Goal: Task Accomplishment & Management: Manage account settings

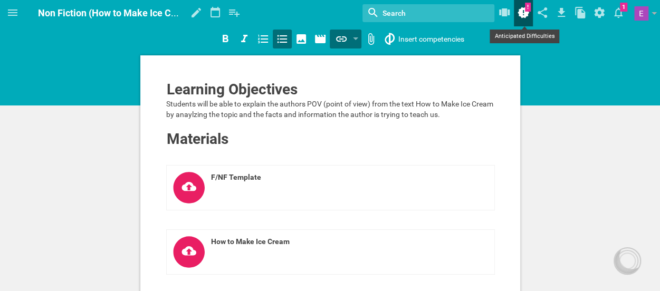
click at [523, 7] on icon at bounding box center [523, 12] width 19 height 25
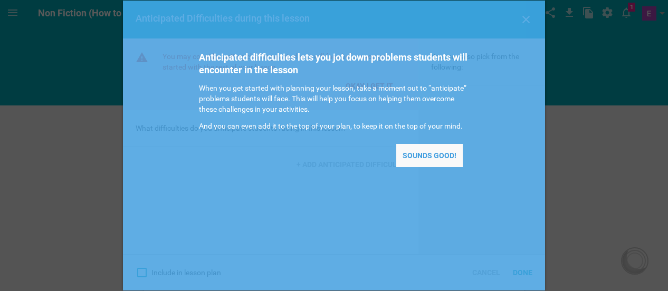
click at [405, 153] on div "Sounds good!" at bounding box center [429, 155] width 66 height 23
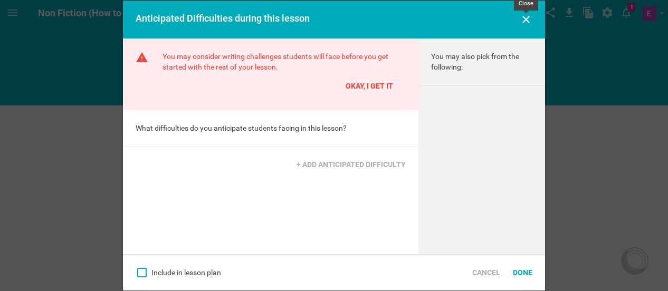
click at [527, 15] on icon at bounding box center [525, 19] width 13 height 13
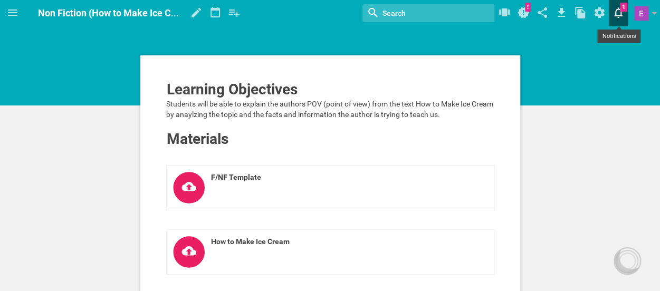
click at [622, 10] on icon at bounding box center [618, 12] width 19 height 25
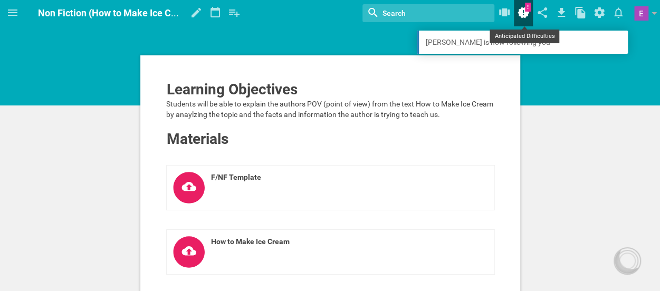
click at [524, 12] on icon at bounding box center [523, 12] width 12 height 11
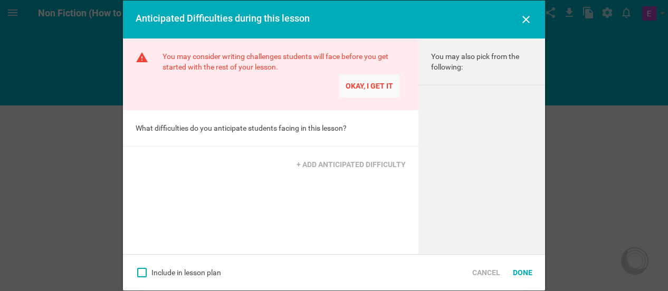
click at [369, 89] on div "Okay, I get it" at bounding box center [369, 85] width 60 height 23
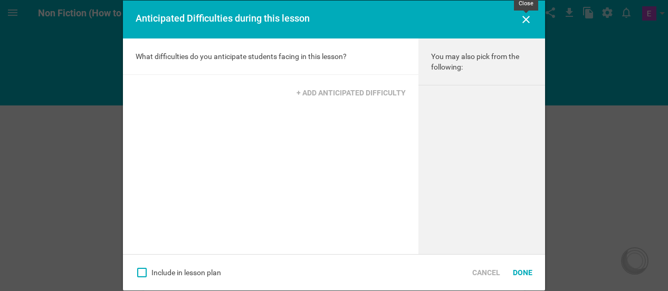
click at [530, 18] on icon at bounding box center [525, 19] width 13 height 13
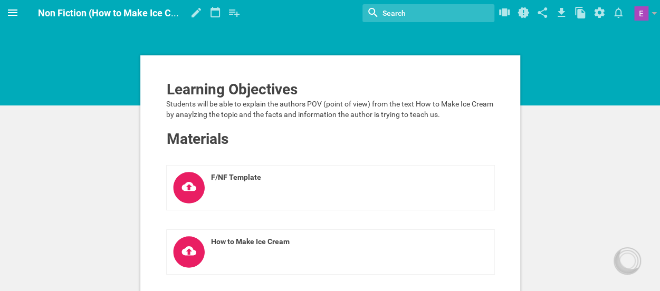
click at [16, 6] on icon at bounding box center [12, 12] width 13 height 13
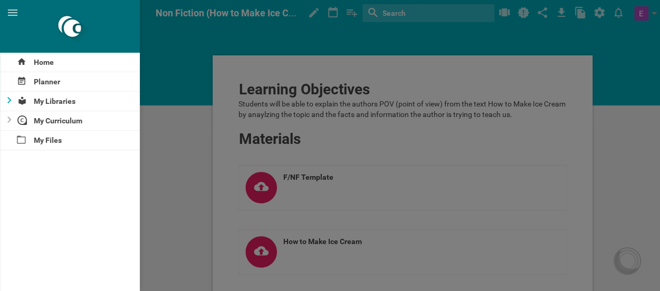
click at [8, 105] on div at bounding box center [6, 101] width 13 height 19
click at [7, 104] on div at bounding box center [6, 101] width 13 height 19
click at [23, 86] on div "Planner" at bounding box center [70, 81] width 140 height 19
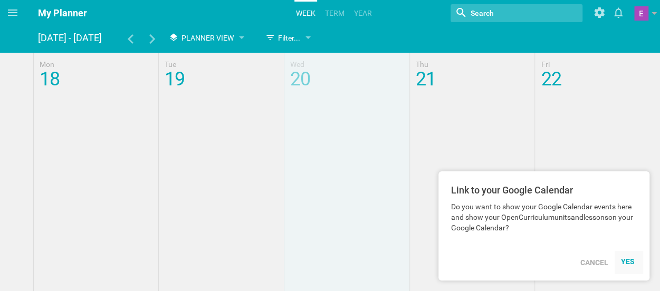
click at [624, 263] on div "YES" at bounding box center [629, 261] width 16 height 8
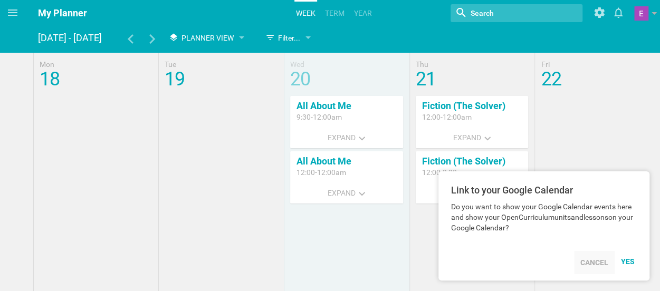
click at [583, 264] on div "Cancel" at bounding box center [594, 262] width 41 height 23
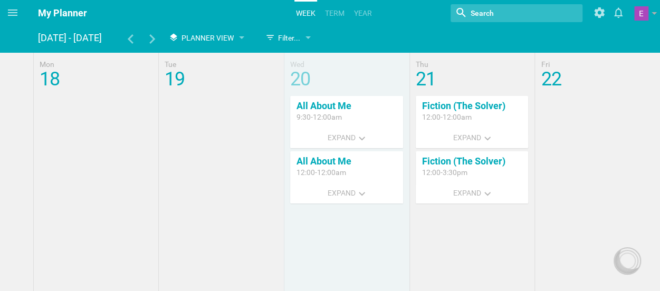
click at [14, 13] on icon at bounding box center [12, 12] width 9 height 6
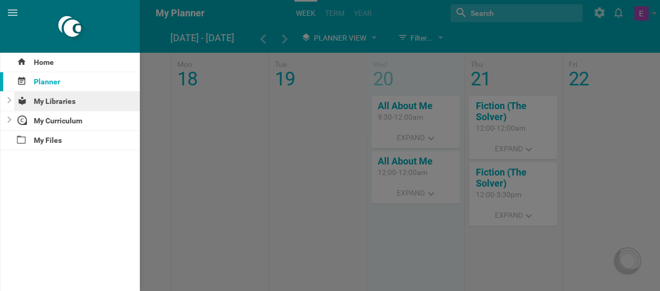
click at [68, 102] on div "My Libraries" at bounding box center [77, 101] width 126 height 19
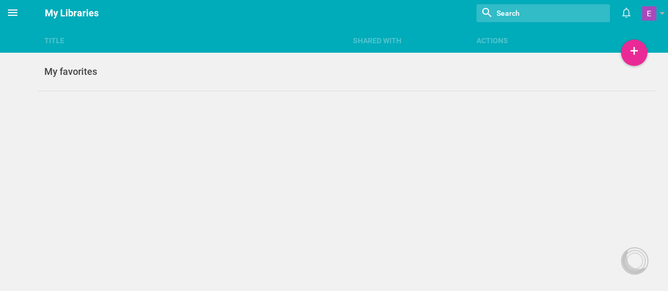
click at [13, 16] on icon at bounding box center [12, 12] width 13 height 13
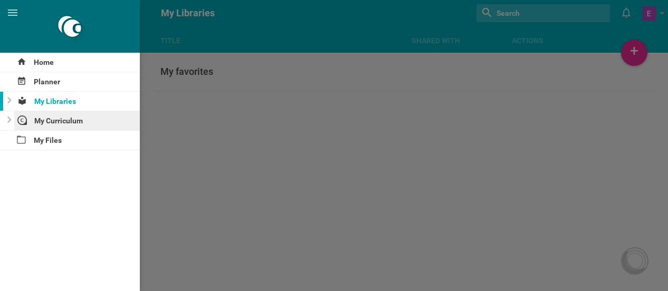
click at [57, 123] on div "My Curriculum" at bounding box center [77, 120] width 126 height 19
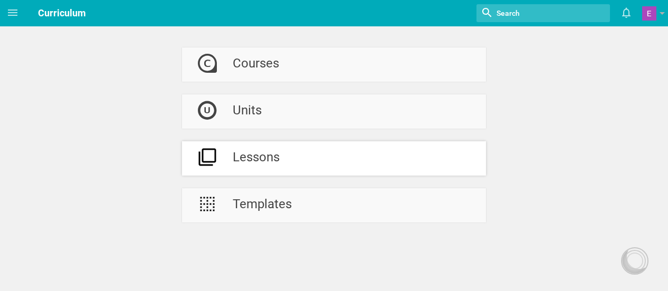
click at [253, 156] on div "Lessons" at bounding box center [256, 158] width 47 height 34
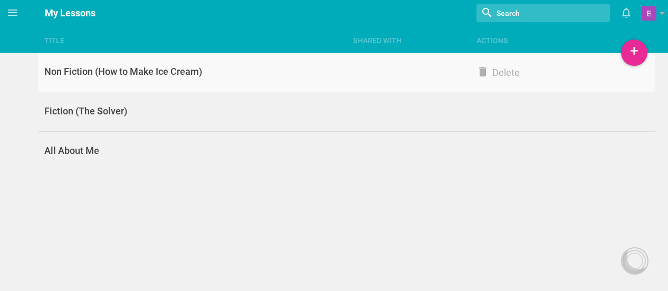
click at [204, 78] on div "Non Fiction (How to Make Ice Cream)" at bounding box center [192, 71] width 308 height 13
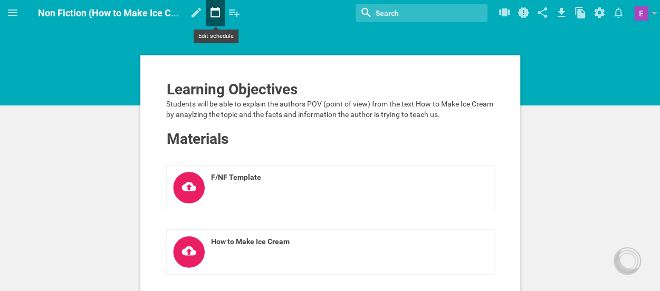
click at [219, 12] on icon at bounding box center [214, 12] width 9 height 11
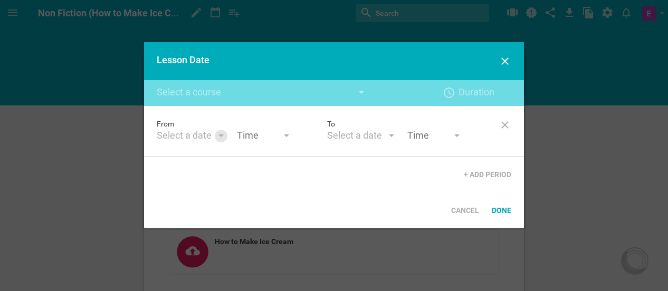
click at [215, 137] on div at bounding box center [221, 136] width 13 height 13
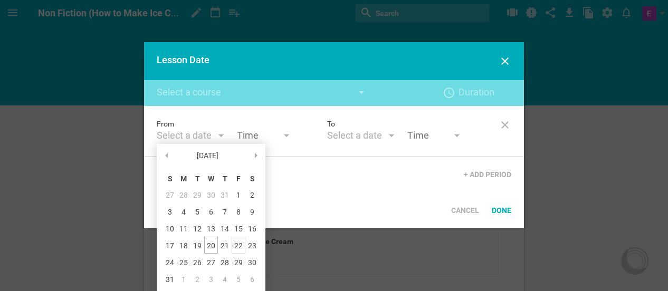
click at [233, 246] on div "22" at bounding box center [238, 245] width 14 height 17
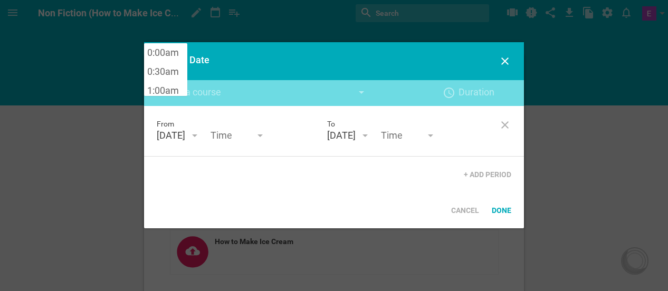
scroll to position [702, 0]
click at [263, 133] on input "text" at bounding box center [236, 136] width 53 height 14
type input "9:40am"
click at [429, 140] on input "text" at bounding box center [407, 136] width 53 height 14
type input "11:15am"
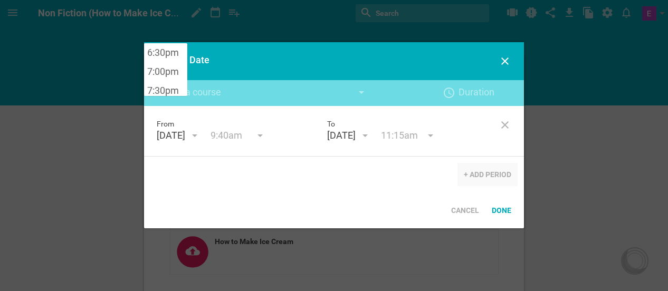
click at [488, 170] on div "+ Add Period" at bounding box center [487, 174] width 60 height 23
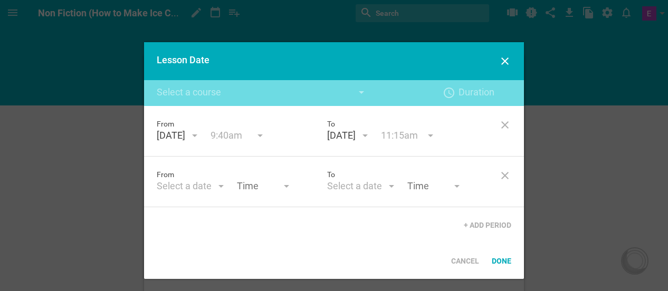
click at [187, 179] on div "From Select a date [DATE] S M T W T F S 27 28 29 30 31 1 2 3 4 5 6 7 8 9 10 11 …" at bounding box center [242, 181] width 170 height 25
click at [194, 186] on div "Select a date" at bounding box center [184, 186] width 55 height 13
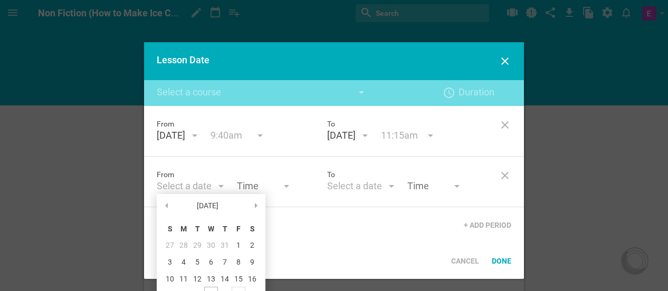
click at [0, 0] on div "22" at bounding box center [0, 0] width 0 height 0
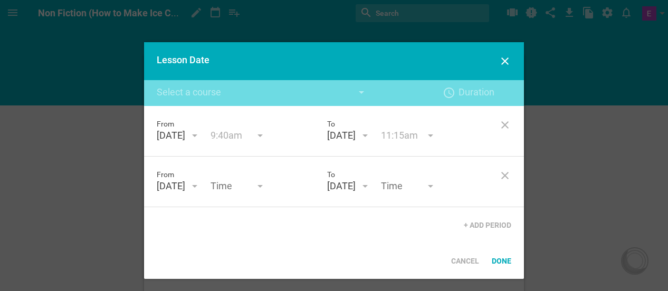
click at [258, 180] on input "text" at bounding box center [236, 187] width 53 height 14
type input "2:05pm"
click at [433, 185] on input "text" at bounding box center [407, 187] width 53 height 14
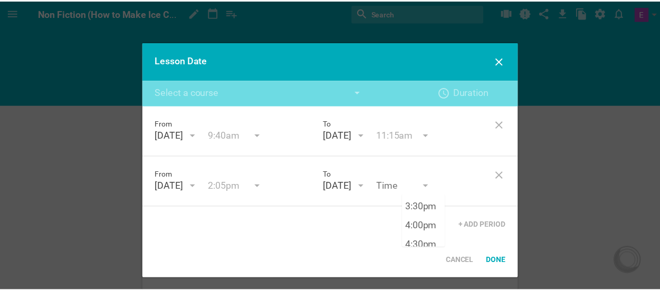
scroll to position [576, 0]
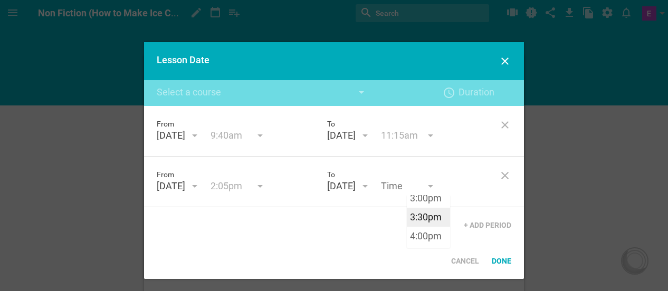
type input "3:30pm"
click at [428, 218] on div "From [DATE] August 25 S M T W T F S 27 28 29 30 31 1 2 3 4 5 6 7 8 9 10 11 12 1…" at bounding box center [334, 174] width 380 height 137
click at [496, 259] on div "Done" at bounding box center [501, 260] width 32 height 23
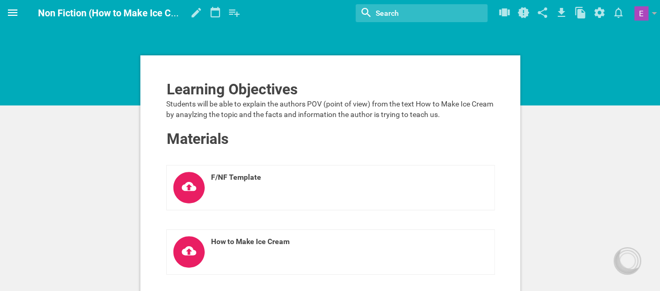
click at [13, 11] on icon at bounding box center [12, 12] width 13 height 13
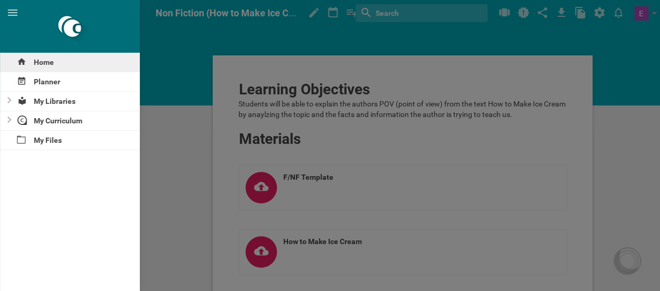
click at [39, 60] on div "Home" at bounding box center [70, 62] width 140 height 19
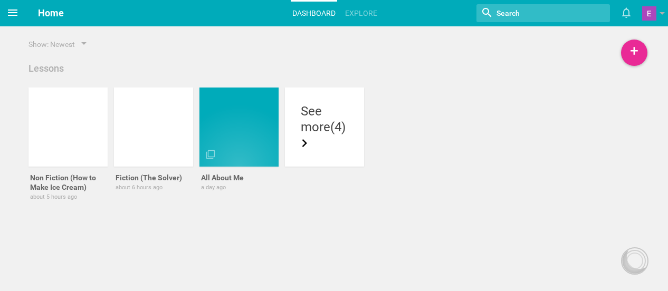
click at [16, 14] on icon at bounding box center [12, 12] width 13 height 13
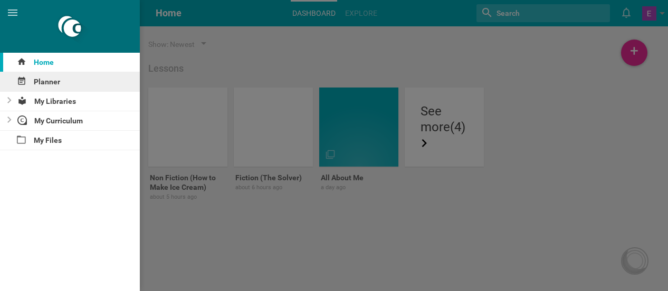
click at [49, 80] on div "Planner" at bounding box center [70, 81] width 140 height 19
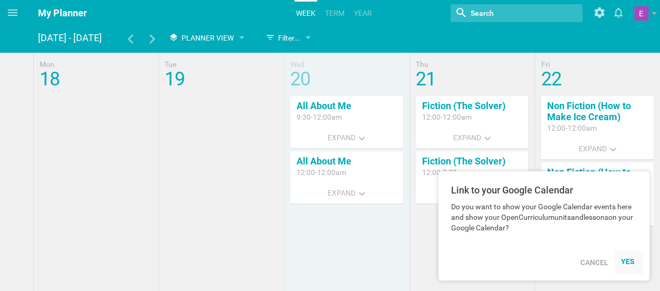
click at [627, 263] on div "YES" at bounding box center [629, 261] width 16 height 8
click at [623, 256] on div at bounding box center [628, 262] width 28 height 23
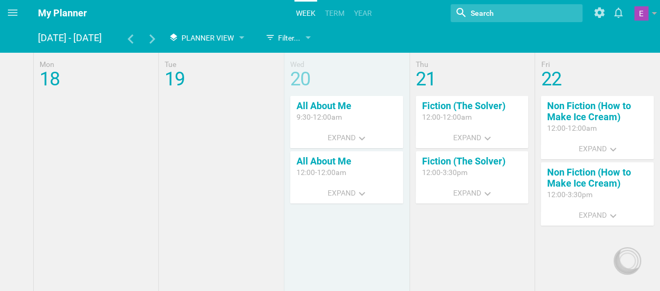
click at [588, 196] on div "12:00 - 3:30pm" at bounding box center [597, 194] width 100 height 11
click at [447, 133] on button "Expand" at bounding box center [472, 137] width 50 height 21
click at [441, 103] on link "Fiction (The Solver)" at bounding box center [463, 105] width 83 height 11
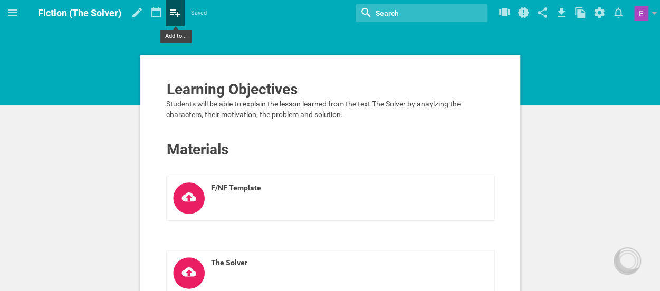
click at [168, 15] on icon at bounding box center [175, 12] width 19 height 25
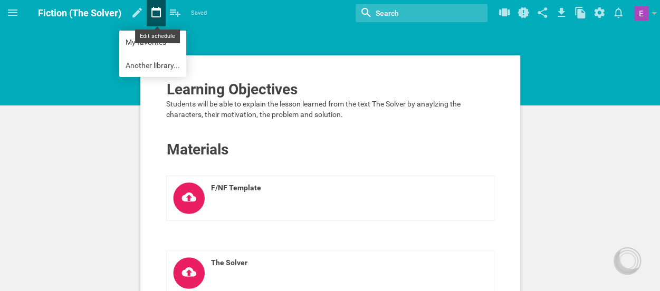
click at [158, 13] on icon at bounding box center [156, 12] width 19 height 25
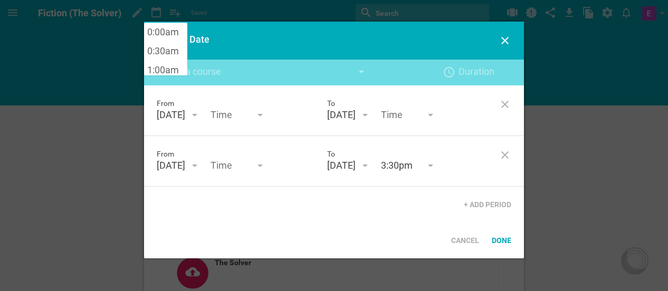
scroll to position [702, 0]
click at [263, 120] on input "text" at bounding box center [236, 116] width 53 height 14
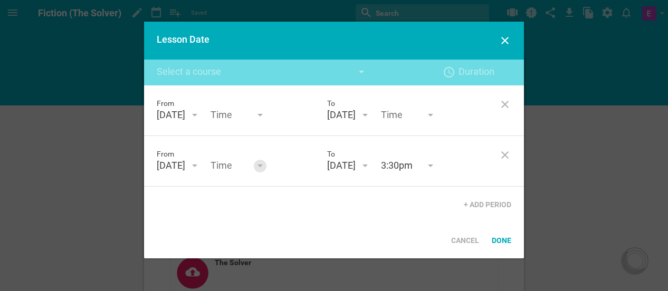
click at [266, 170] on div at bounding box center [260, 166] width 13 height 13
click at [263, 160] on input "text" at bounding box center [236, 166] width 53 height 14
click at [263, 160] on input "2" at bounding box center [236, 166] width 53 height 14
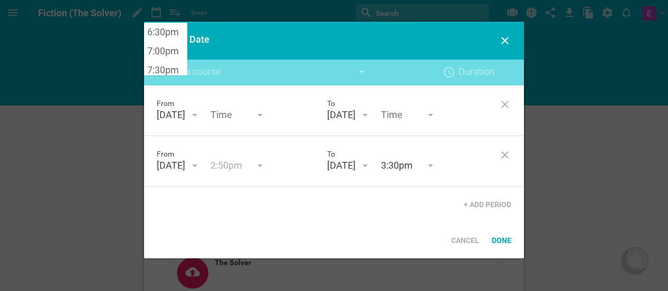
click at [263, 113] on input "text" at bounding box center [236, 116] width 53 height 14
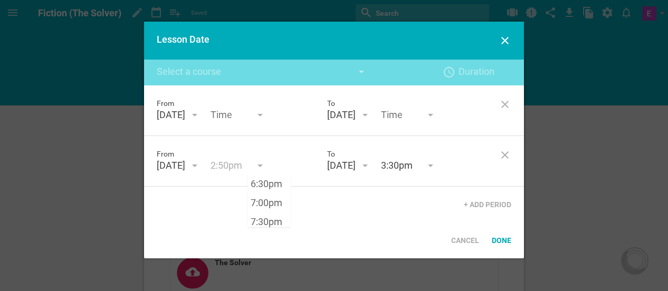
click at [257, 168] on input "2:50pm" at bounding box center [236, 166] width 53 height 14
click at [260, 167] on input "2:50pm" at bounding box center [236, 166] width 53 height 14
click at [497, 243] on div "Done" at bounding box center [501, 240] width 32 height 23
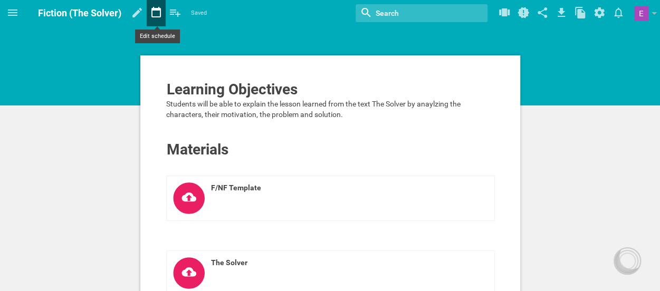
click at [155, 20] on icon at bounding box center [156, 12] width 19 height 25
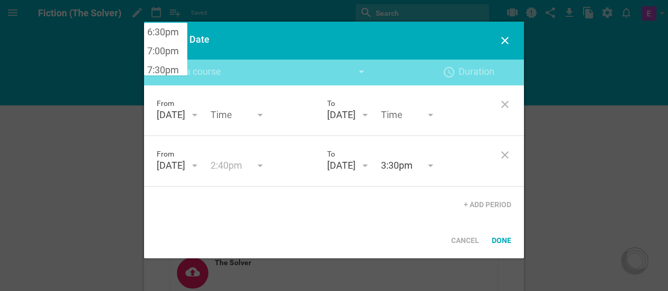
click at [263, 115] on input "text" at bounding box center [236, 116] width 53 height 14
click at [263, 166] on input "2:40pm" at bounding box center [236, 166] width 53 height 14
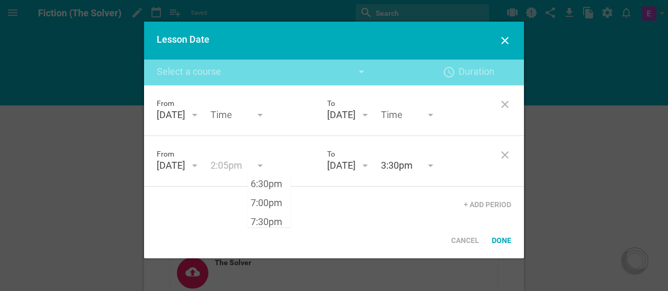
type input "2:05pm"
click at [263, 114] on input "text" at bounding box center [236, 116] width 53 height 14
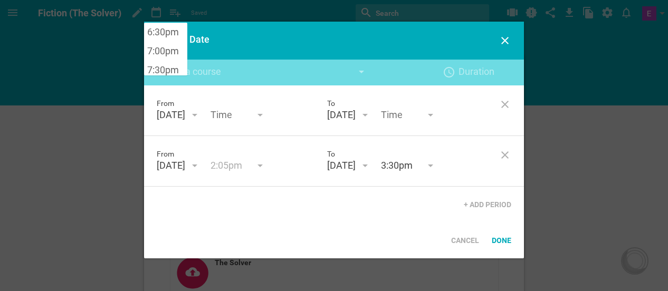
type input "3"
type input "9:40pm"
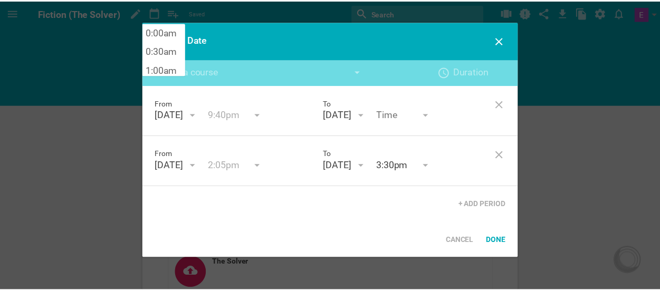
scroll to position [702, 0]
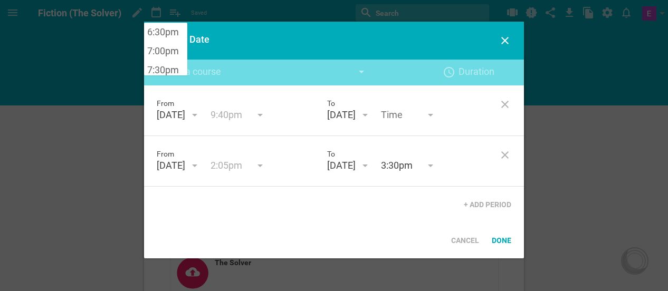
click at [420, 118] on input "text" at bounding box center [407, 116] width 53 height 14
type input "11:15am"
click at [263, 121] on input "9:40pm" at bounding box center [236, 116] width 53 height 14
type input "9:40am"
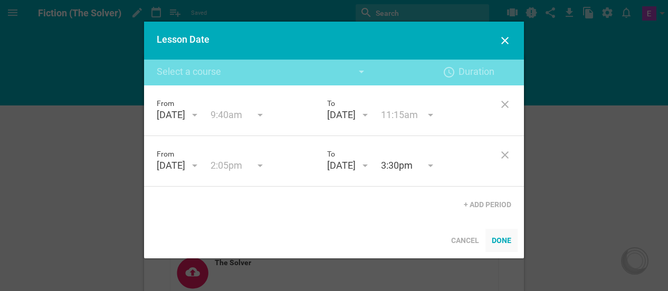
click at [506, 243] on div "Done" at bounding box center [501, 240] width 32 height 23
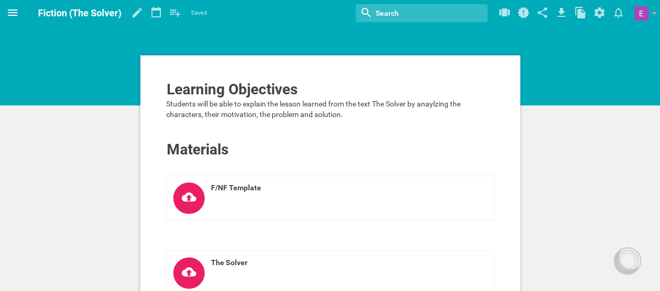
click at [11, 15] on icon at bounding box center [12, 12] width 9 height 6
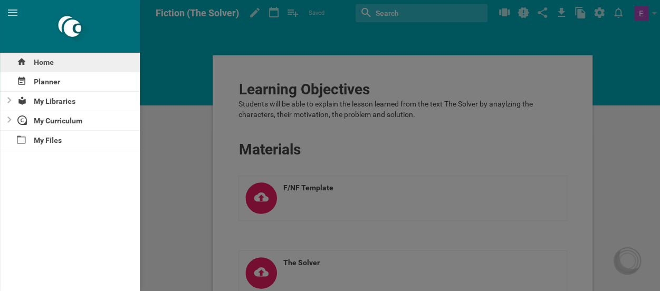
click at [44, 64] on div "Home" at bounding box center [70, 62] width 140 height 19
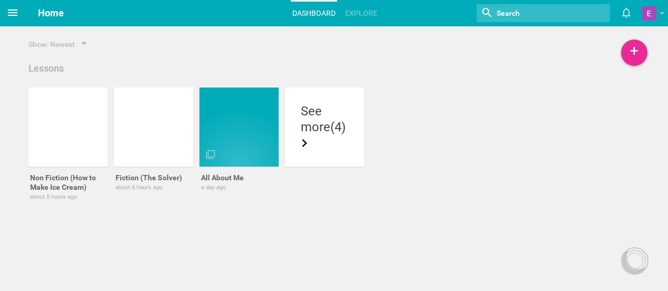
click at [12, 6] on icon at bounding box center [12, 12] width 13 height 13
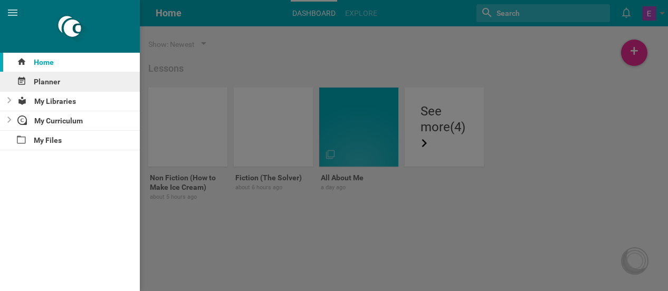
click at [55, 82] on div "Planner" at bounding box center [70, 81] width 140 height 19
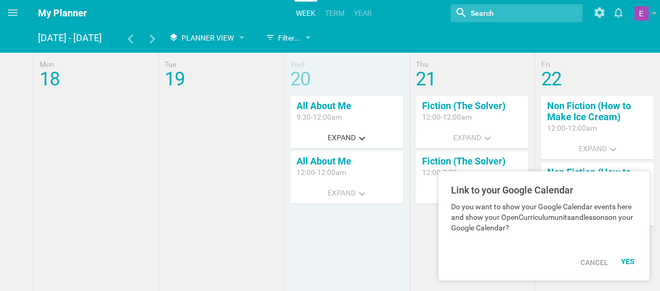
click at [340, 97] on icon at bounding box center [346, 102] width 13 height 13
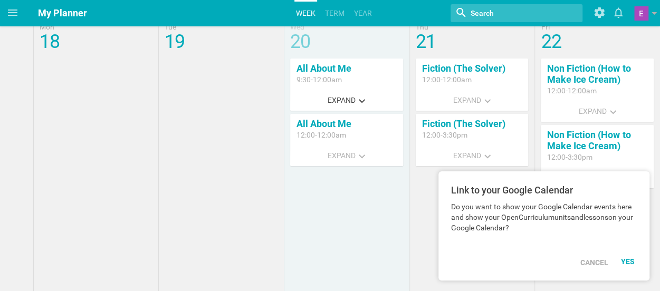
scroll to position [38, 0]
click at [329, 70] on link "All About Me" at bounding box center [323, 67] width 55 height 11
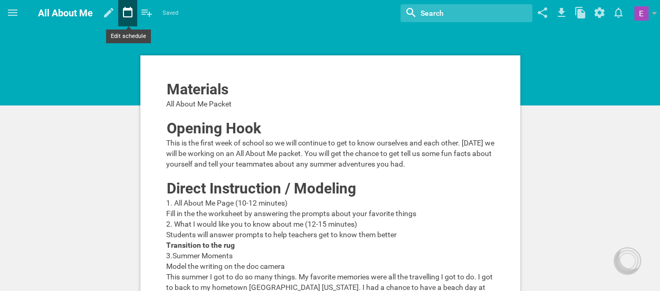
click at [127, 15] on icon at bounding box center [127, 12] width 19 height 25
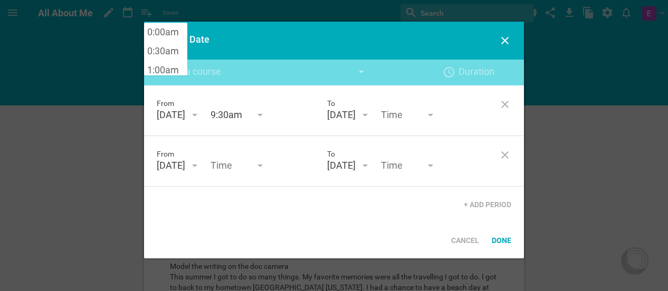
scroll to position [702, 0]
click at [433, 114] on input "text" at bounding box center [407, 116] width 53 height 14
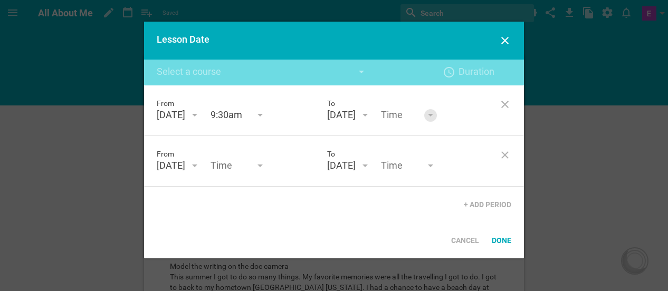
click at [437, 117] on div at bounding box center [430, 115] width 13 height 13
type input "11:30pm"
click at [442, 163] on div "From [DATE] August 25 S M T W T F S 27 28 29 30 31 1 2 3 4 5 6 7 8 9 10 11 12 1…" at bounding box center [334, 153] width 380 height 137
click at [263, 168] on div at bounding box center [259, 167] width 5 height 4
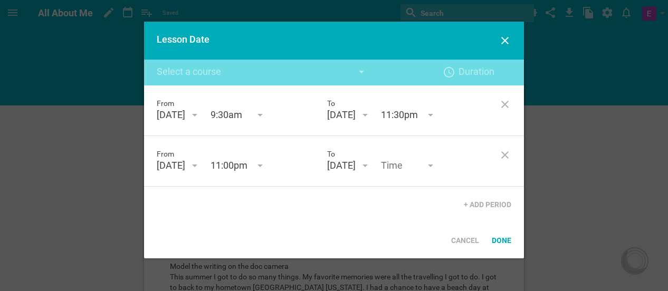
click at [279, 204] on div "From [DATE] August 25 S M T W T F S 27 28 29 30 31 1 2 3 4 5 6 7 8 9 10 11 12 1…" at bounding box center [334, 153] width 380 height 137
click at [263, 160] on input "11:00pm" at bounding box center [236, 166] width 53 height 14
type input "2:00pm"
click at [280, 191] on div "From [DATE] August 25 S M T W T F S 27 28 29 30 31 1 2 3 4 5 6 7 8 9 10 11 12 1…" at bounding box center [334, 153] width 380 height 137
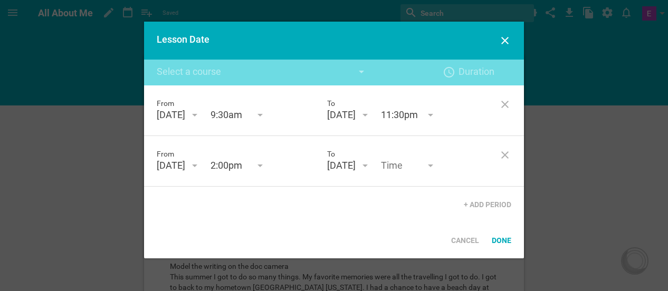
click at [433, 165] on input "text" at bounding box center [407, 166] width 53 height 14
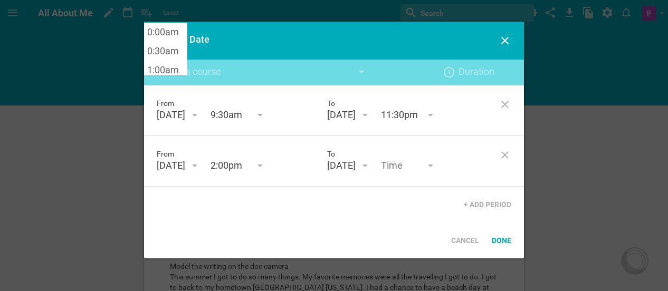
scroll to position [702, 0]
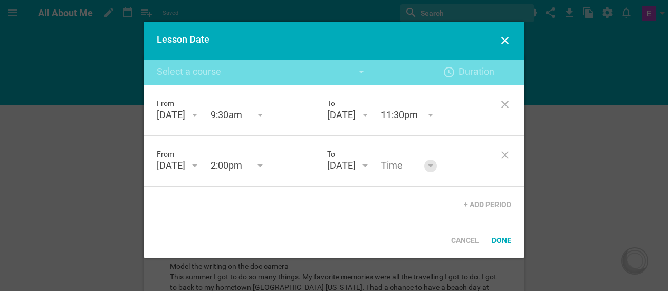
click at [433, 166] on div at bounding box center [430, 167] width 5 height 4
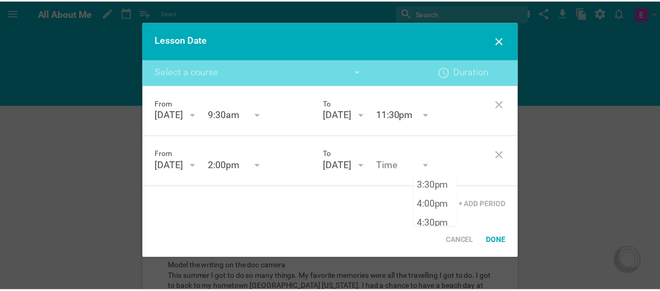
scroll to position [576, 0]
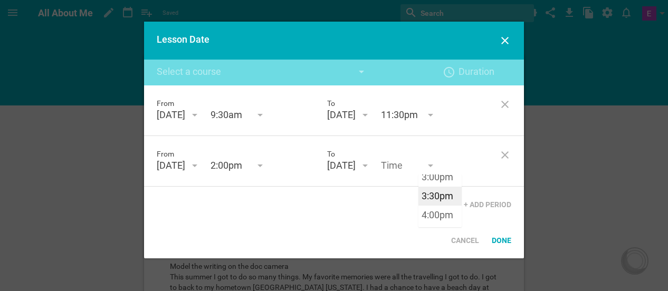
type input "3:30pm"
click at [442, 195] on div "From [DATE] August 25 S M T W T F S 27 28 29 30 31 1 2 3 4 5 6 7 8 9 10 11 12 1…" at bounding box center [334, 153] width 380 height 137
click at [503, 241] on div "Done" at bounding box center [501, 240] width 32 height 23
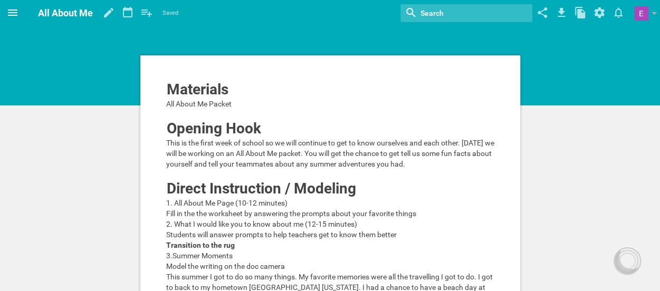
click at [14, 15] on icon at bounding box center [12, 12] width 9 height 6
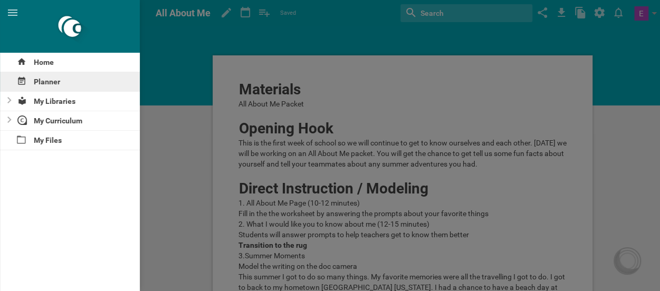
click at [47, 76] on div "Planner" at bounding box center [70, 81] width 140 height 19
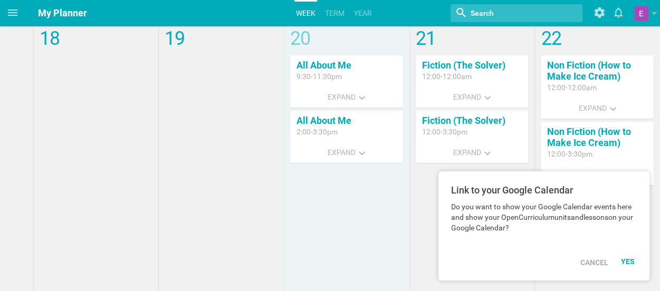
scroll to position [40, 0]
click at [483, 68] on link "Fiction (The Solver)" at bounding box center [463, 65] width 83 height 11
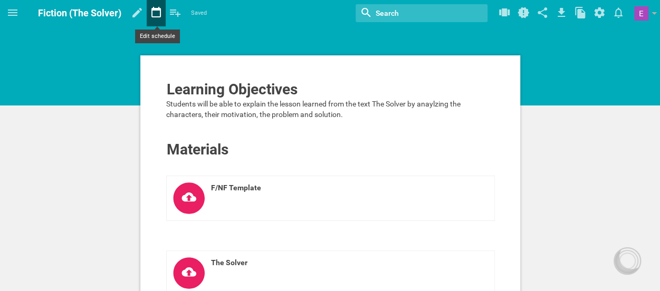
click at [159, 13] on icon at bounding box center [156, 12] width 19 height 25
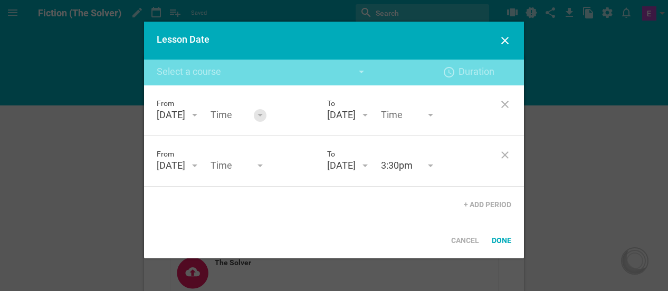
click at [263, 114] on div at bounding box center [259, 116] width 5 height 4
type input "9:30am"
click at [275, 144] on div "From [DATE] August 25 S M T W T F S 27 28 29 30 31 1 2 3 4 5 6 7 8 9 10 11 12 1…" at bounding box center [334, 153] width 380 height 137
click at [437, 115] on div at bounding box center [430, 115] width 13 height 13
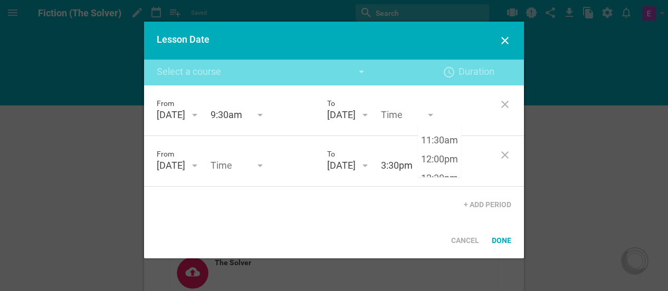
scroll to position [430, 0]
type input "11:30am"
click at [448, 138] on div "From [DATE] August 25 S M T W T F S 27 28 29 30 31 1 2 3 4 5 6 7 8 9 10 11 12 1…" at bounding box center [334, 153] width 380 height 137
click at [297, 174] on div "From [DATE] August 25 S M T W T F S 27 28 29 30 31 1 2 3 4 5 6 7 8 9 10 11 12 1…" at bounding box center [334, 161] width 380 height 51
click at [266, 170] on div at bounding box center [260, 166] width 13 height 13
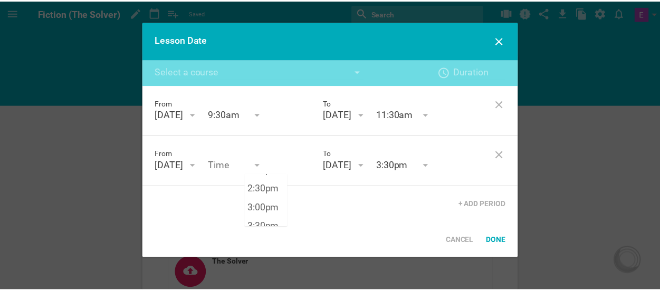
scroll to position [533, 0]
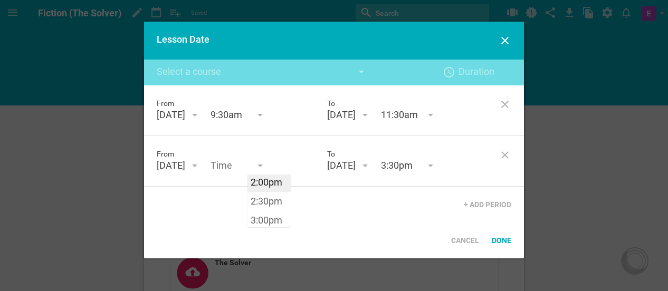
type input "2:00pm"
click at [278, 182] on div "From [DATE] August 25 S M T W T F S 27 28 29 30 31 1 2 3 4 5 6 7 8 9 10 11 12 1…" at bounding box center [334, 161] width 380 height 51
click at [503, 238] on div "Done" at bounding box center [501, 240] width 32 height 23
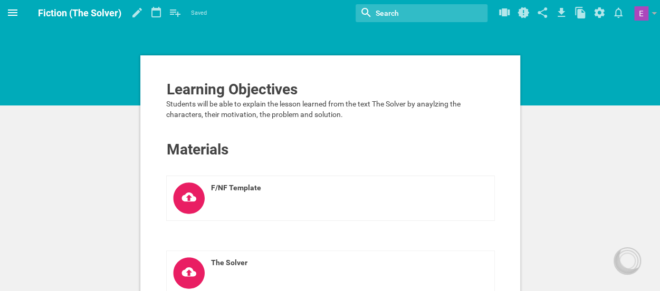
click at [16, 13] on icon at bounding box center [12, 12] width 9 height 6
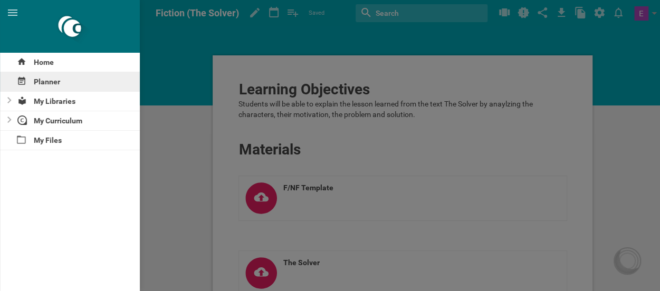
click at [42, 83] on div "Planner" at bounding box center [70, 81] width 140 height 19
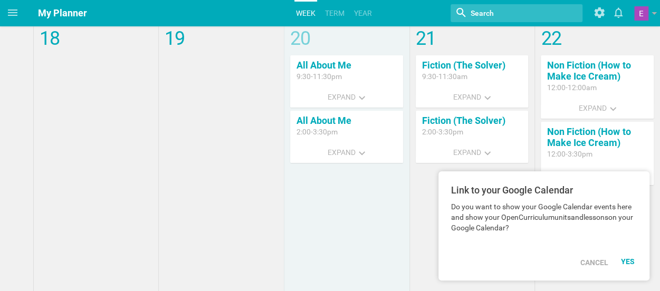
scroll to position [41, 0]
click at [625, 264] on div "YES" at bounding box center [629, 261] width 16 height 8
click at [595, 266] on div "Cancel" at bounding box center [594, 262] width 41 height 23
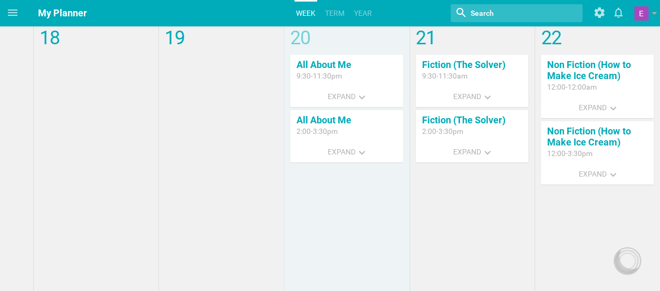
click at [570, 71] on link "Non Fiction (How to Make Ice Cream)" at bounding box center [588, 70] width 83 height 22
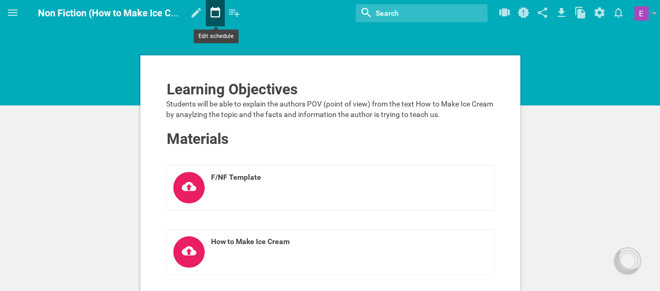
click at [215, 17] on icon at bounding box center [214, 12] width 9 height 11
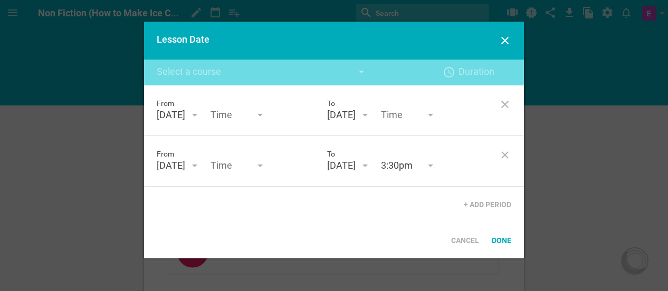
scroll to position [702, 0]
click at [263, 118] on input "text" at bounding box center [236, 116] width 53 height 14
click at [263, 118] on div at bounding box center [259, 116] width 5 height 4
type input "9:30am"
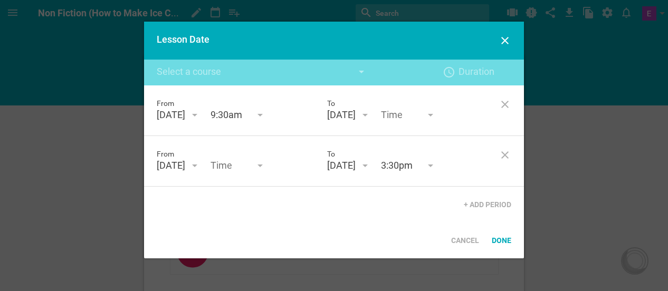
click at [285, 141] on div "From [DATE] August 25 S M T W T F S 27 28 29 30 31 1 2 3 4 5 6 7 8 9 10 11 12 1…" at bounding box center [334, 153] width 380 height 137
click at [433, 115] on div at bounding box center [430, 116] width 5 height 4
type input "11:30am"
click at [438, 141] on div "From [DATE] August 25 S M T W T F S 27 28 29 30 31 1 2 3 4 5 6 7 8 9 10 11 12 1…" at bounding box center [334, 153] width 380 height 137
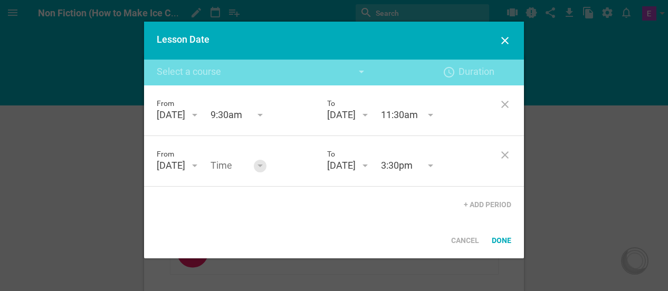
click at [263, 167] on div at bounding box center [259, 167] width 5 height 4
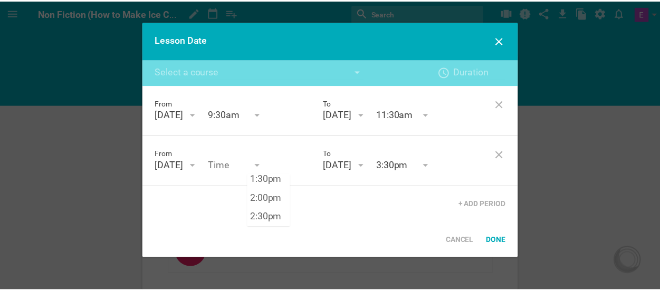
scroll to position [516, 0]
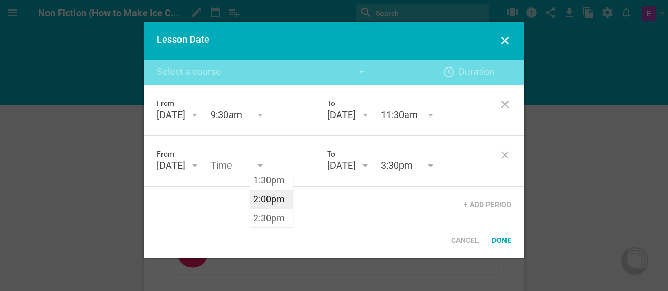
type input "2:00pm"
click at [277, 202] on div "From [DATE] August 25 S M T W T F S 27 28 29 30 31 1 2 3 4 5 6 7 8 9 10 11 12 1…" at bounding box center [334, 153] width 380 height 137
click at [505, 244] on div "Done" at bounding box center [501, 240] width 32 height 23
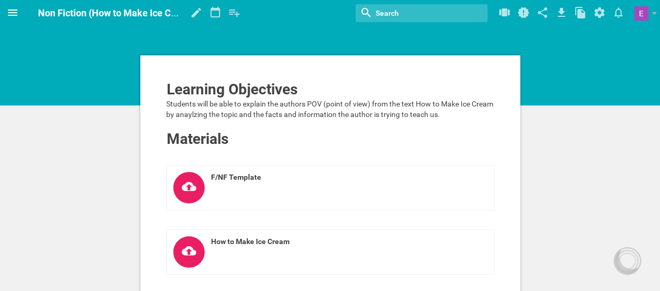
click at [11, 17] on icon at bounding box center [12, 12] width 13 height 13
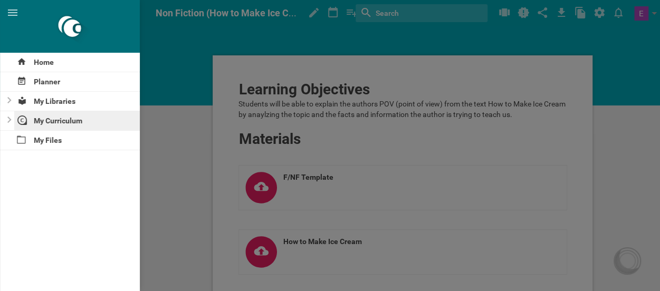
click at [46, 120] on div "My Curriculum" at bounding box center [77, 120] width 126 height 19
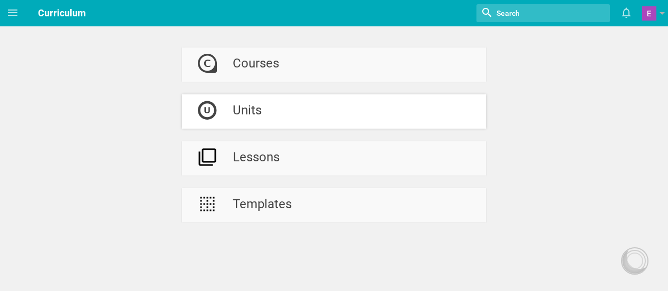
click at [246, 110] on div "Units" at bounding box center [247, 111] width 29 height 34
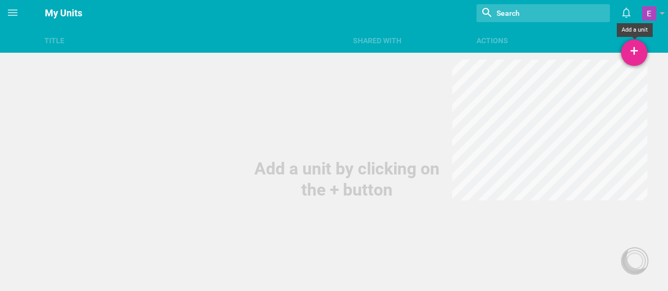
click at [633, 49] on div "+" at bounding box center [634, 53] width 26 height 26
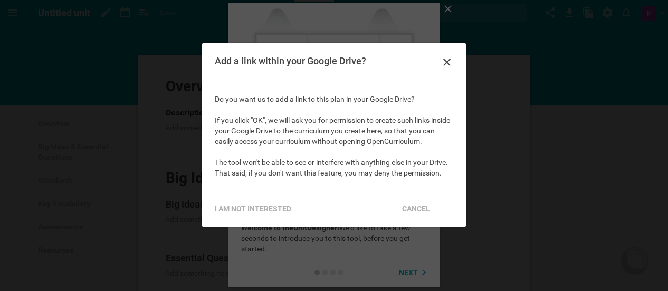
click at [447, 64] on icon at bounding box center [446, 62] width 13 height 13
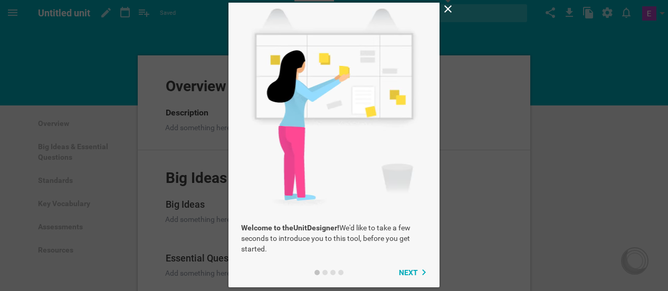
click at [450, 15] on div at bounding box center [447, 10] width 13 height 15
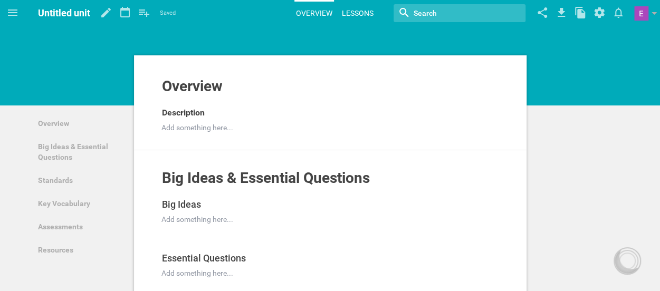
click at [356, 16] on link "Lessons" at bounding box center [357, 13] width 35 height 23
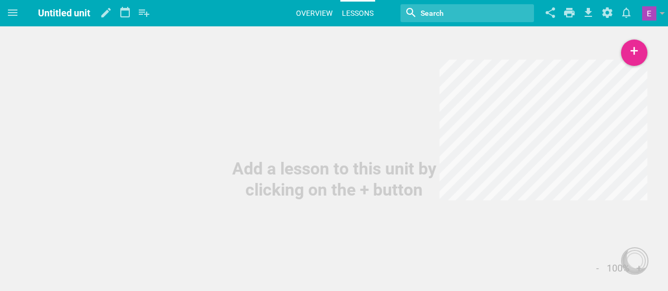
click at [302, 14] on link "Overview" at bounding box center [314, 13] width 40 height 23
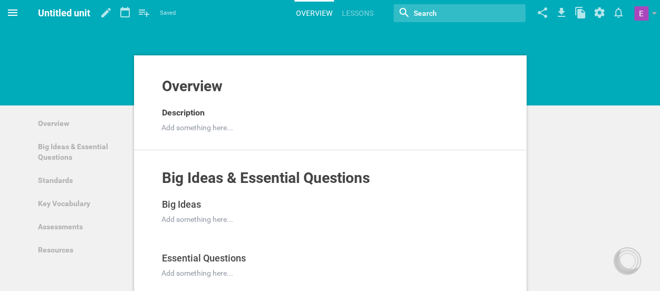
click at [13, 8] on icon at bounding box center [12, 12] width 13 height 13
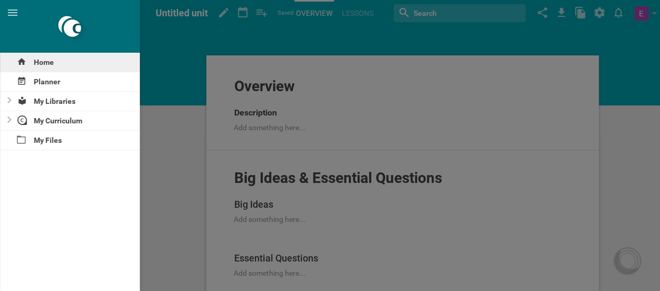
click at [45, 62] on div "Home" at bounding box center [70, 62] width 140 height 19
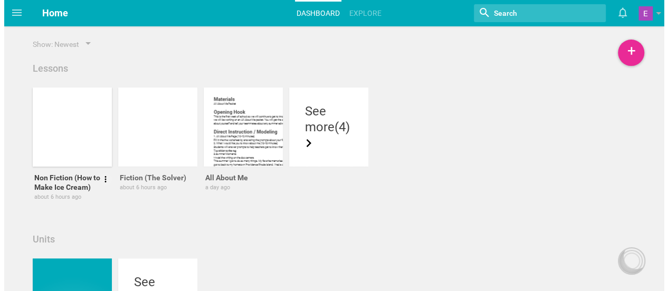
scroll to position [95, 0]
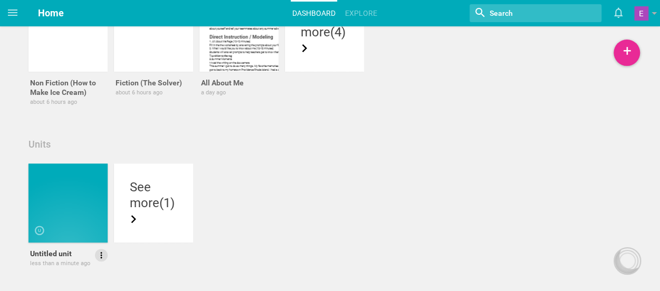
click at [100, 256] on icon at bounding box center [100, 254] width 9 height 9
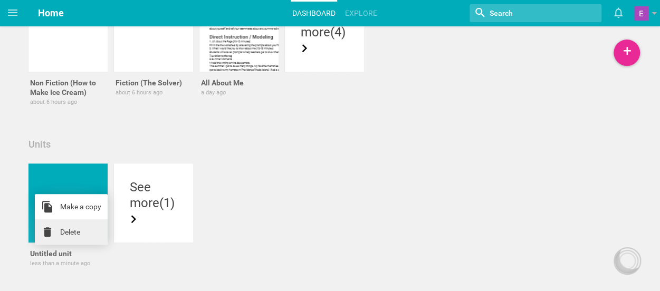
click at [89, 239] on link "Delete" at bounding box center [71, 231] width 73 height 25
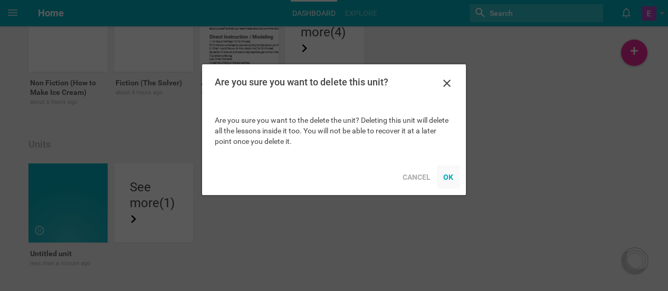
click at [455, 179] on div "OK" at bounding box center [448, 177] width 23 height 23
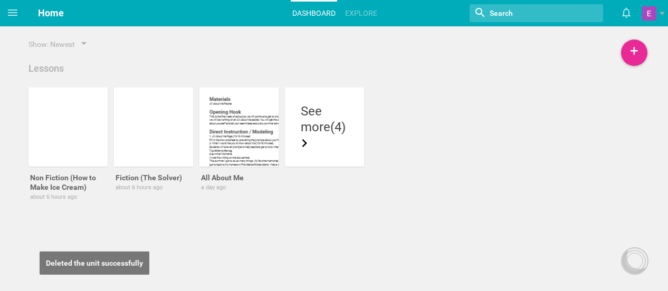
scroll to position [0, 0]
click at [328, 146] on div "more (4)" at bounding box center [324, 135] width 47 height 32
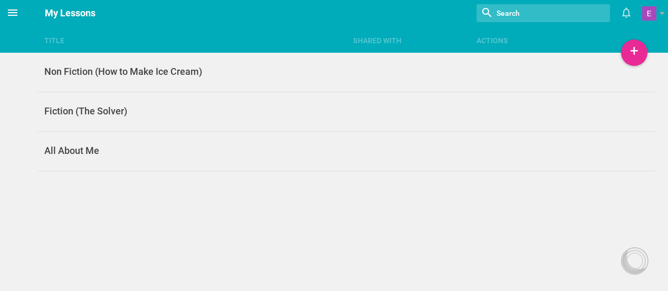
click at [16, 19] on span at bounding box center [12, 12] width 25 height 25
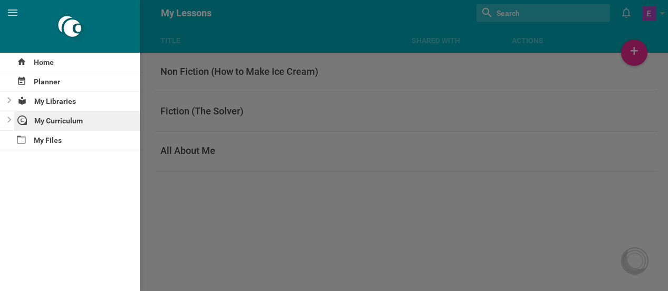
click at [64, 119] on div "My Curriculum" at bounding box center [77, 120] width 126 height 19
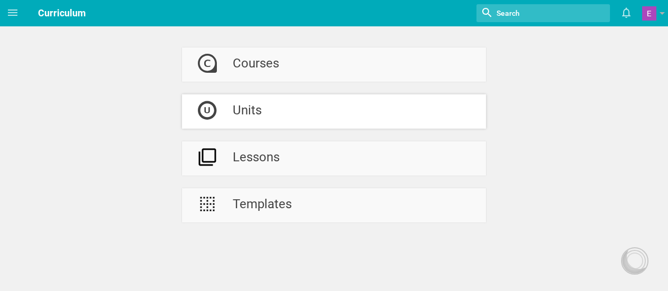
click at [227, 117] on div at bounding box center [207, 111] width 51 height 34
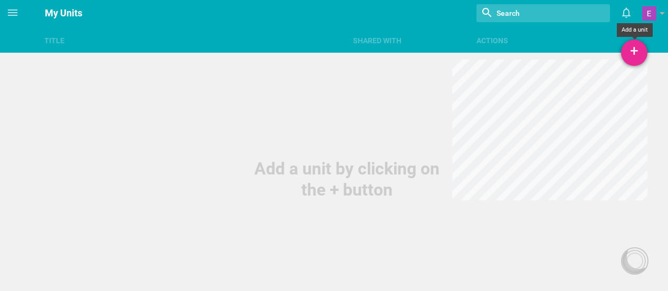
click at [636, 55] on div "+" at bounding box center [634, 53] width 26 height 26
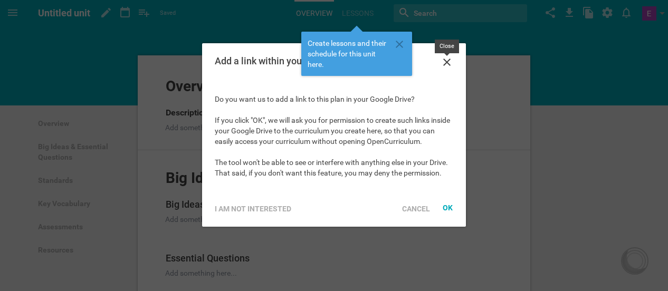
click at [450, 63] on icon at bounding box center [446, 62] width 13 height 13
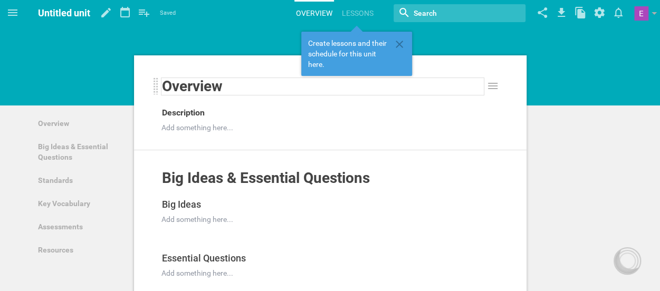
click at [186, 87] on span "Overview" at bounding box center [192, 86] width 61 height 17
click at [400, 47] on icon at bounding box center [399, 44] width 13 height 13
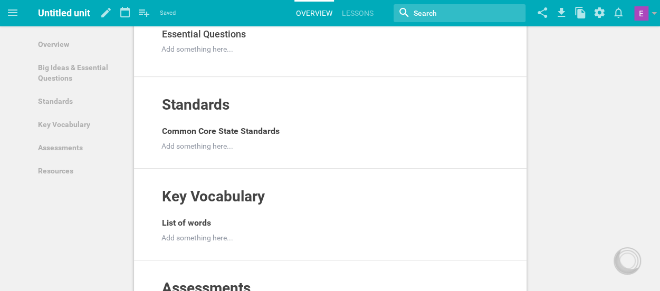
scroll to position [244, 0]
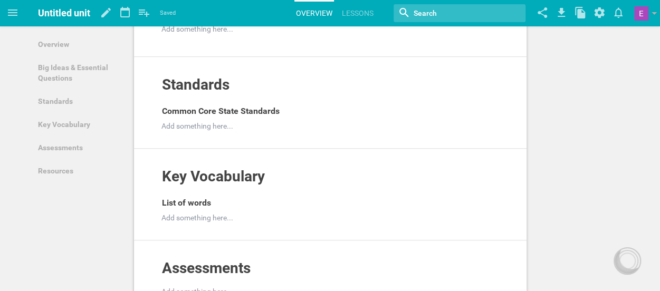
click at [61, 11] on span "Untitled unit" at bounding box center [64, 12] width 52 height 11
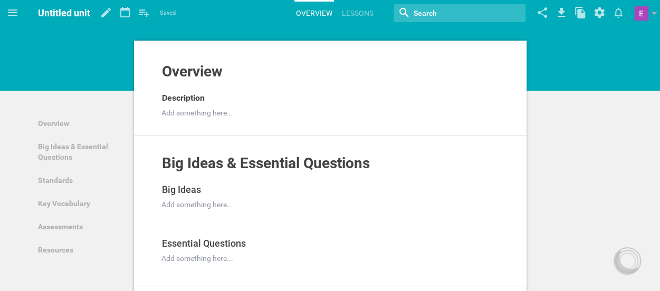
scroll to position [0, 0]
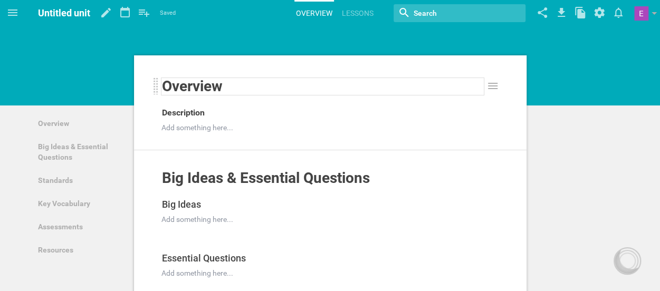
click at [207, 79] on span "Overview" at bounding box center [192, 86] width 61 height 17
click at [327, 43] on div "Section" at bounding box center [323, 39] width 24 height 13
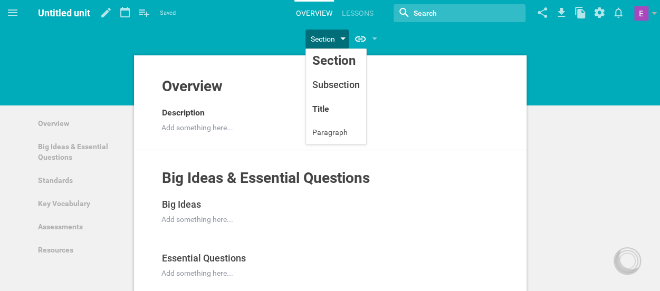
click at [326, 41] on div "Section" at bounding box center [323, 39] width 24 height 13
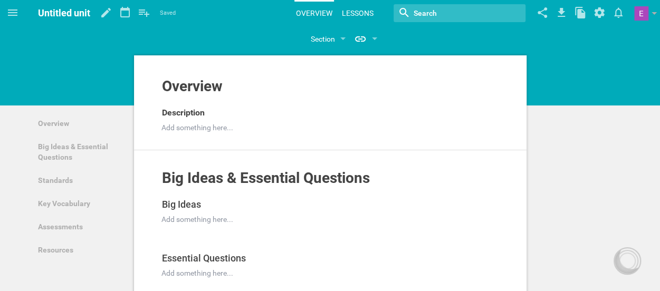
click at [357, 15] on link "Lessons" at bounding box center [357, 13] width 35 height 23
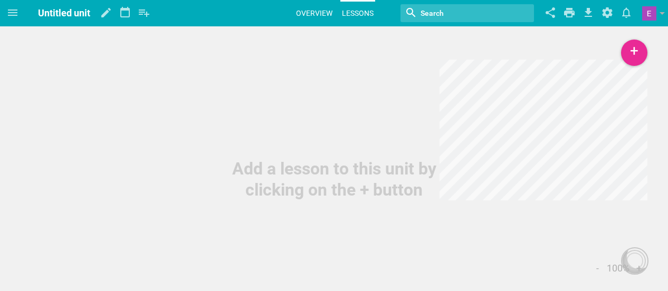
click at [319, 13] on link "Overview" at bounding box center [314, 13] width 40 height 23
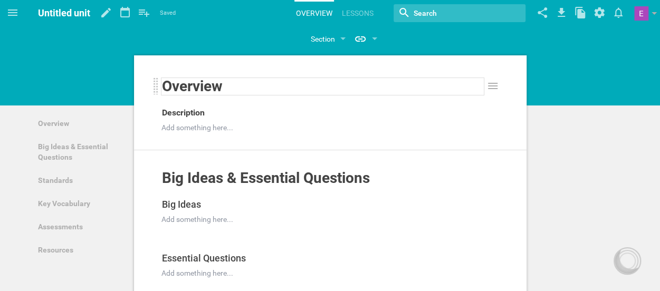
click at [236, 91] on div "Overview" at bounding box center [323, 86] width 322 height 17
click at [232, 87] on div "Overview" at bounding box center [323, 86] width 322 height 17
click at [102, 15] on icon at bounding box center [105, 12] width 9 height 9
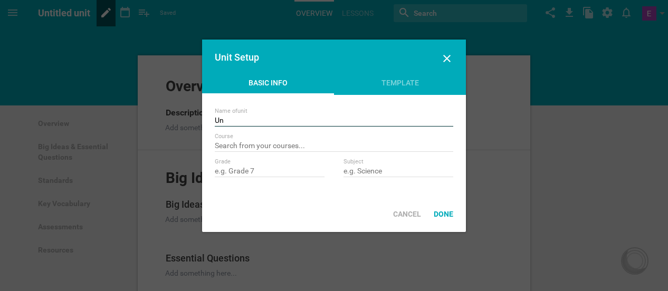
type input "U"
type input "Module 0"
click at [231, 176] on input "text" at bounding box center [270, 172] width 110 height 11
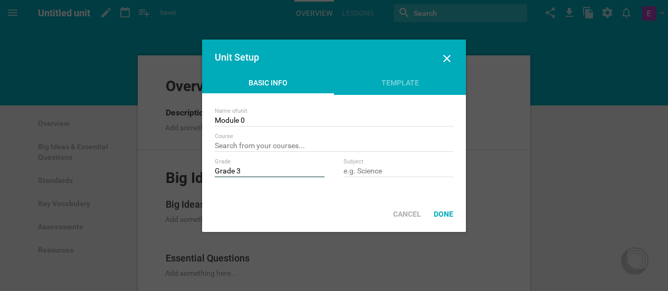
type input "Grade 3"
click at [397, 176] on input "text" at bounding box center [398, 172] width 110 height 11
type input "ELA"
click at [437, 217] on div "Done" at bounding box center [443, 213] width 32 height 23
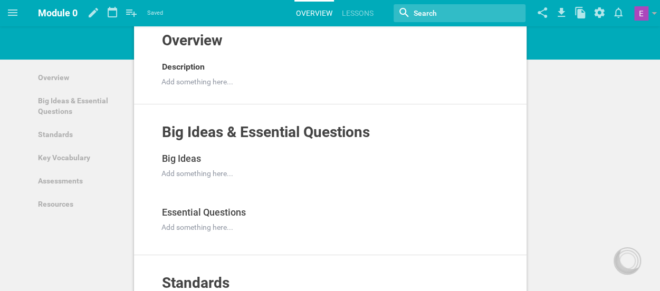
scroll to position [46, 0]
